Goal: Book appointment/travel/reservation

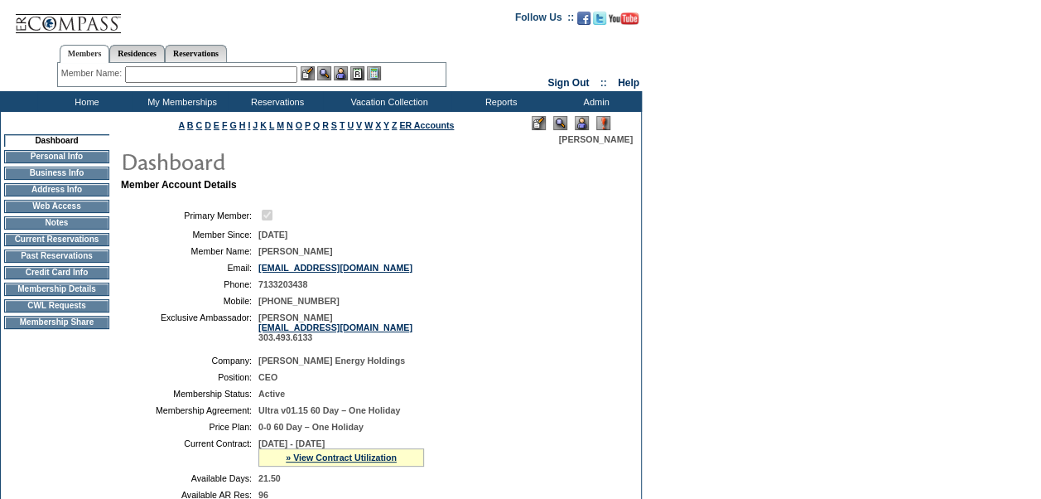
click at [581, 128] on img at bounding box center [582, 123] width 14 height 14
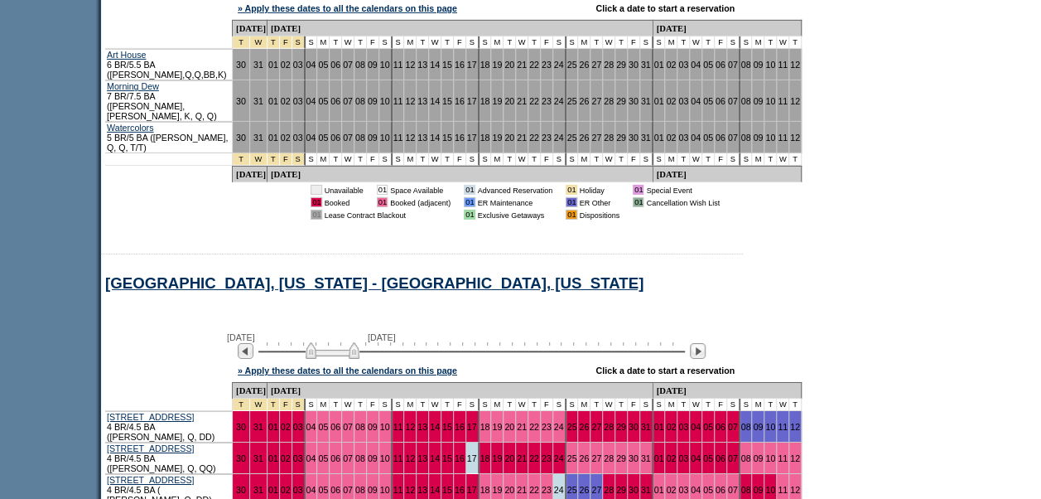
scroll to position [12050, 0]
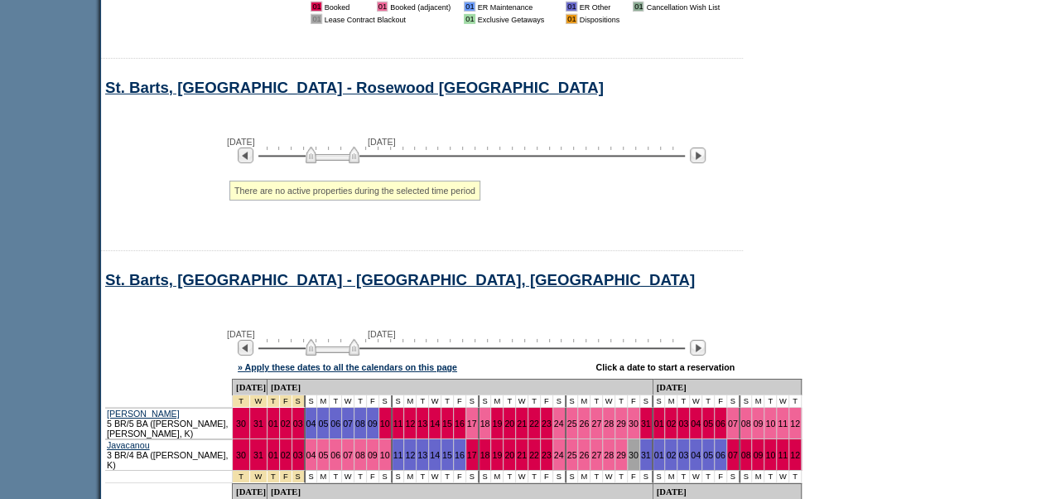
scroll to position [18323, 0]
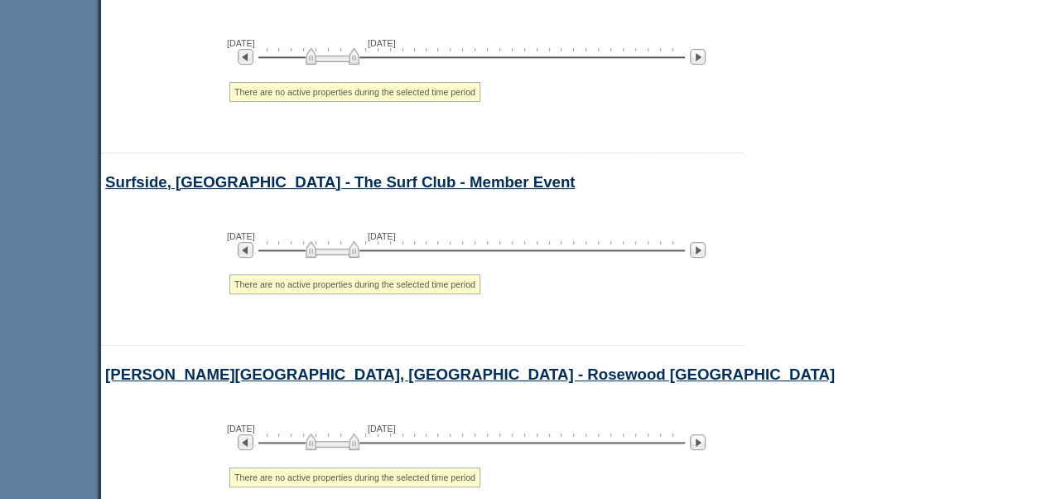
scroll to position [18886, 0]
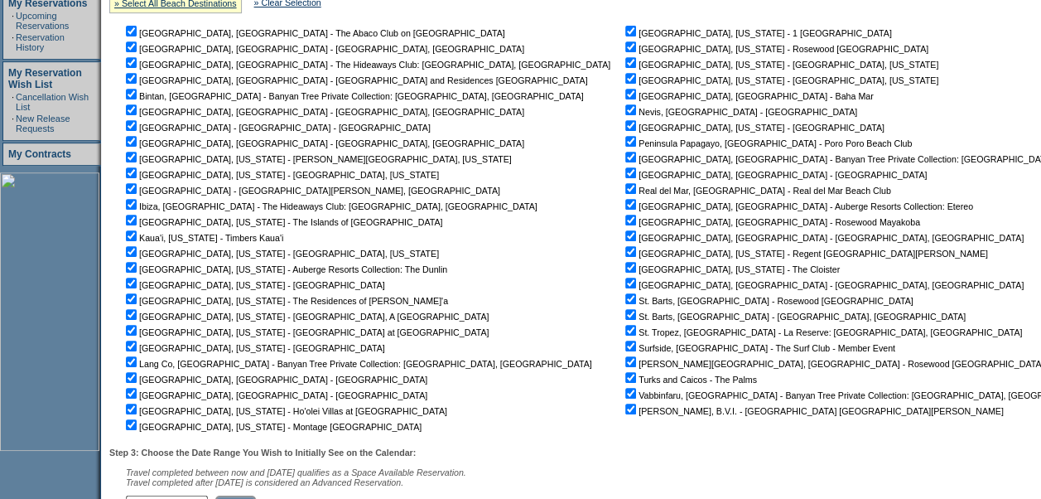
scroll to position [0, 0]
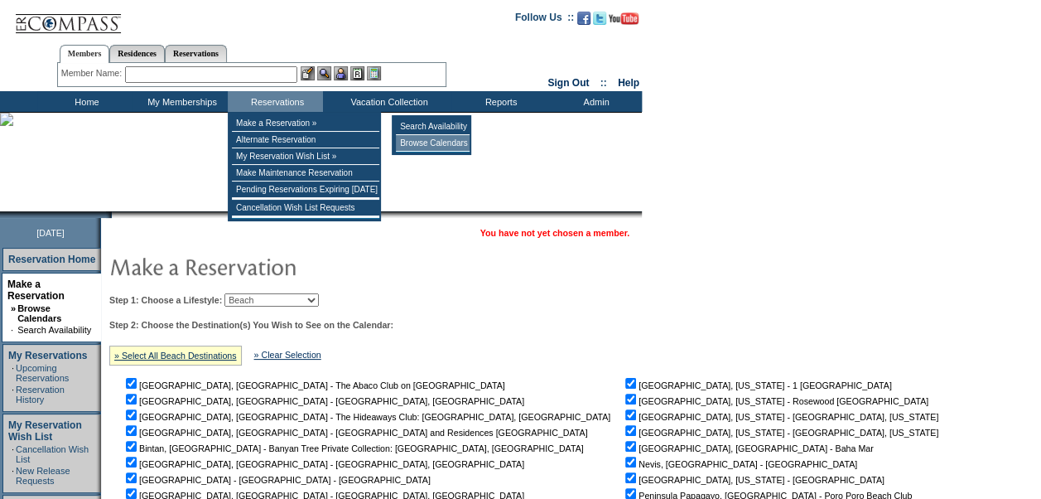
click at [408, 144] on td "Browse Calendars" at bounding box center [433, 143] width 74 height 17
